Goal: Transaction & Acquisition: Subscribe to service/newsletter

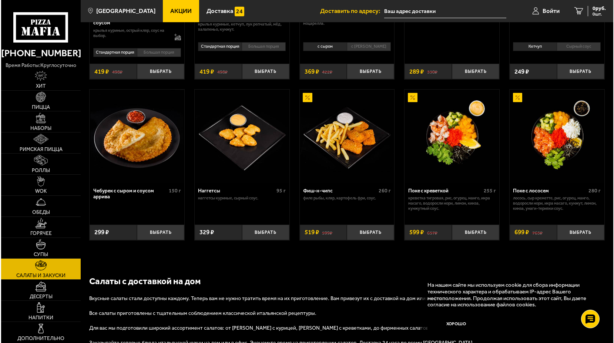
scroll to position [401, 0]
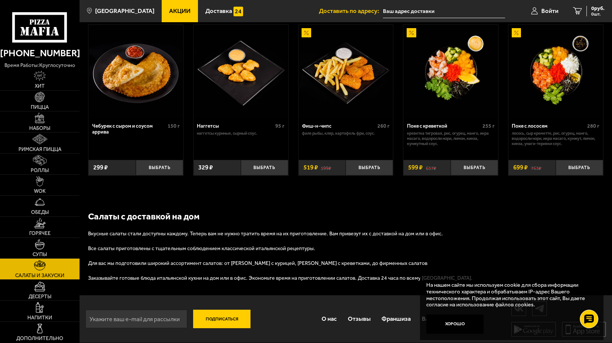
click at [199, 116] on img at bounding box center [240, 71] width 93 height 93
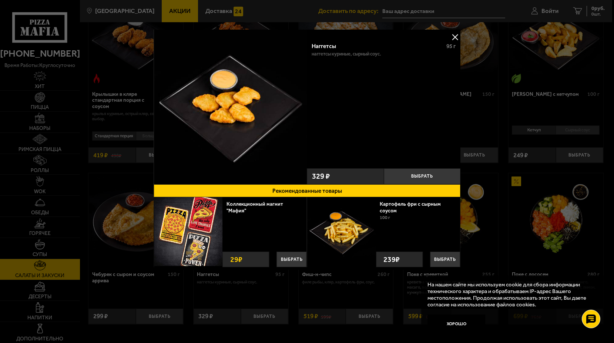
scroll to position [401, 0]
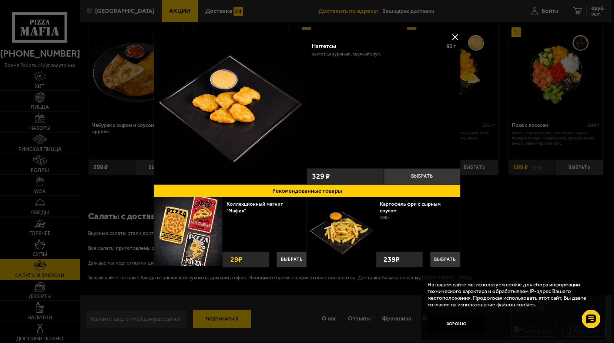
click at [429, 314] on div "На нашем сайте мы используем cookie для сбора информации технического характера…" at bounding box center [513, 307] width 184 height 65
click at [449, 10] on div at bounding box center [307, 171] width 614 height 343
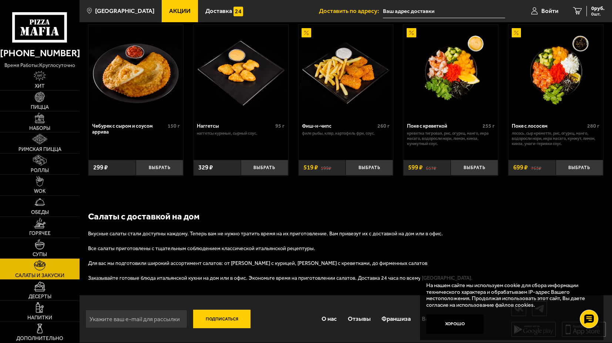
click at [219, 317] on button "Подписаться" at bounding box center [221, 319] width 57 height 19
